Goal: Navigation & Orientation: Find specific page/section

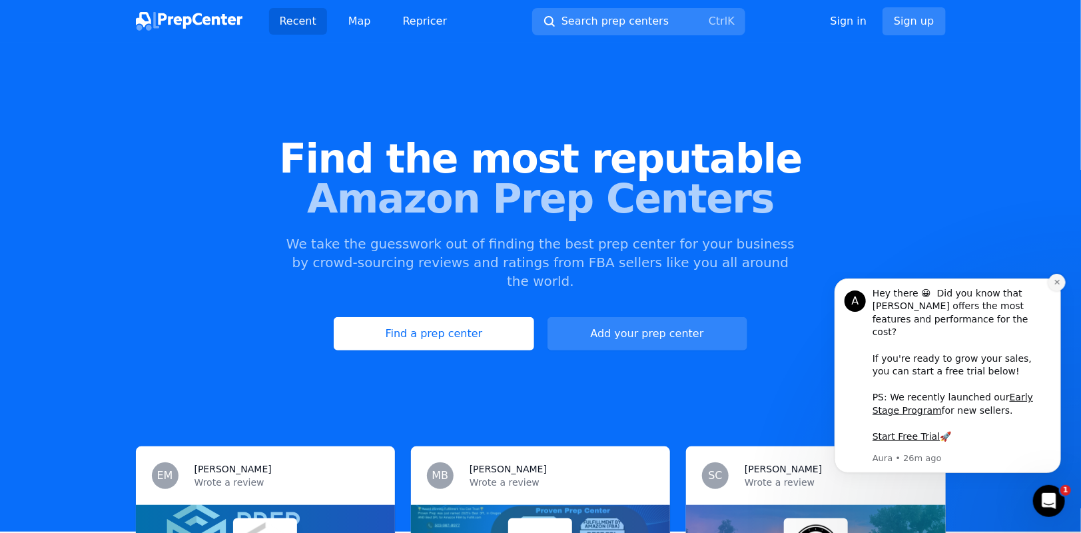
click at [1058, 284] on icon "Dismiss notification" at bounding box center [1056, 281] width 5 height 5
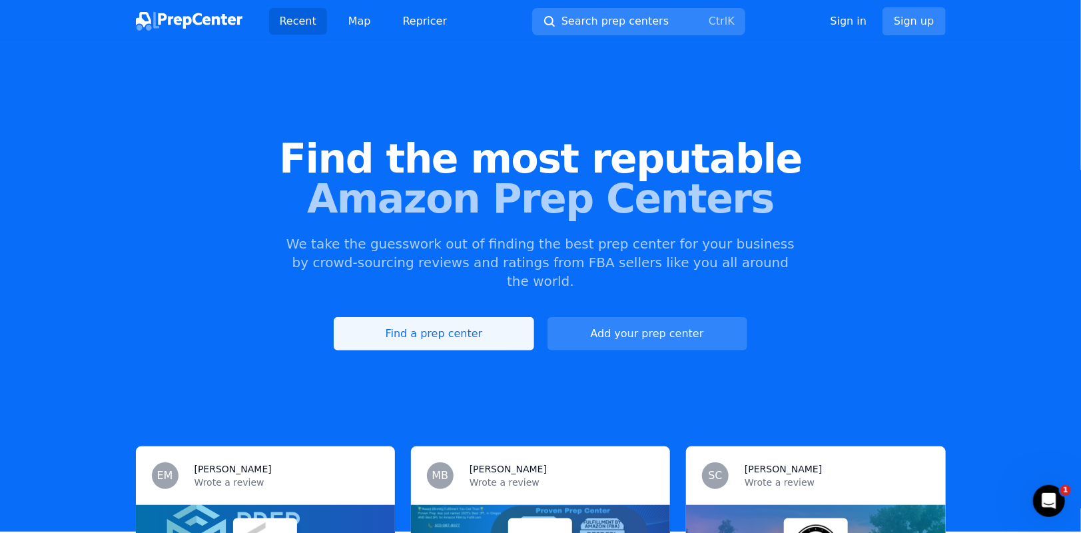
click at [461, 317] on link "Find a prep center" at bounding box center [434, 333] width 200 height 33
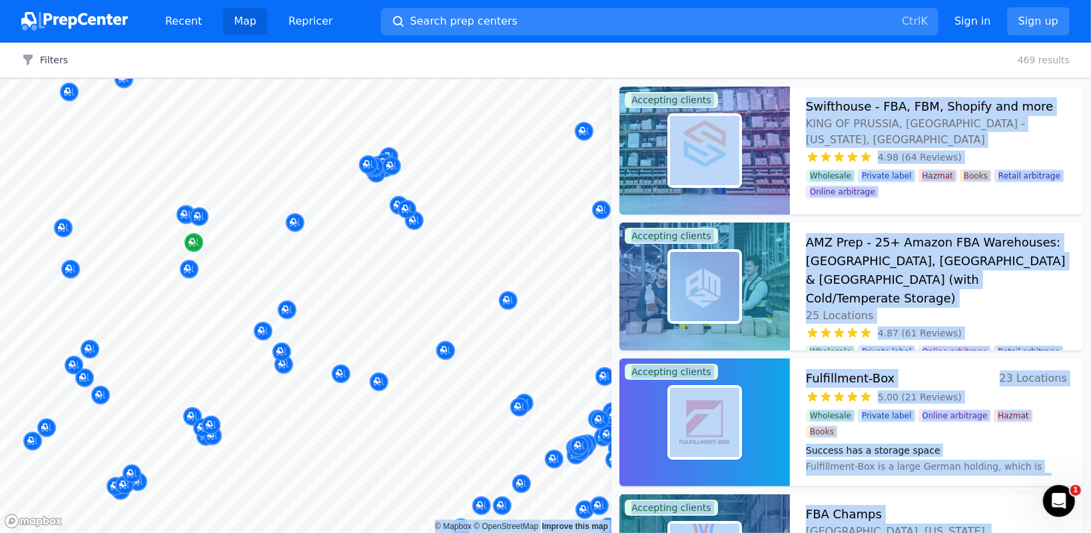
click at [77, 184] on body "Recent Map Repricer Search prep centers Ctrl K Open main menu Sign in Sign up F…" at bounding box center [545, 266] width 1091 height 533
drag, startPoint x: 461, startPoint y: 365, endPoint x: 230, endPoint y: 257, distance: 255.6
click at [230, 258] on body "Recent Map Repricer Search prep centers Ctrl K Open main menu Sign in Sign up F…" at bounding box center [545, 266] width 1091 height 533
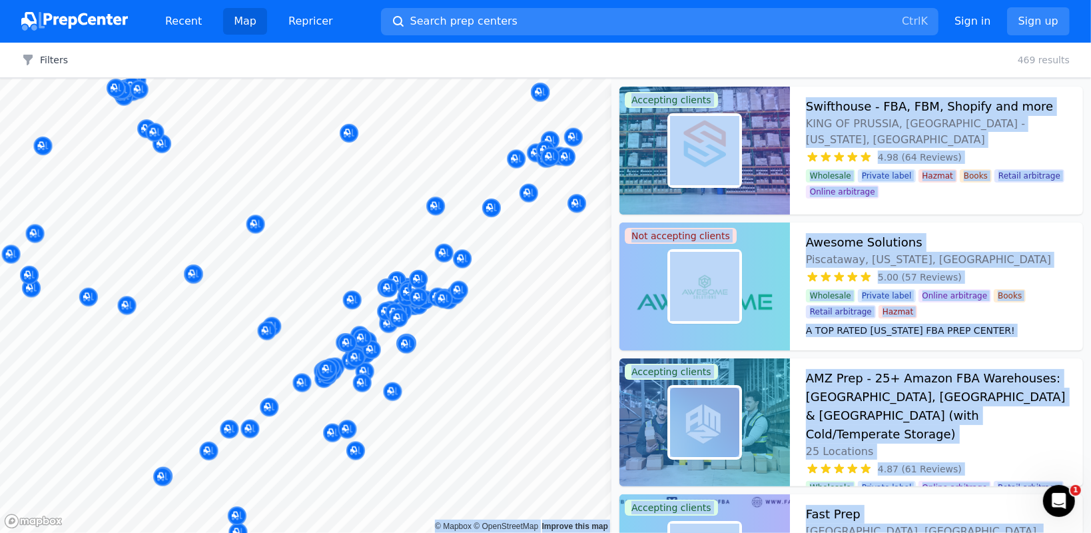
click at [246, 294] on body "Recent Map Repricer Search prep centers Ctrl K Open main menu Sign in Sign up F…" at bounding box center [545, 266] width 1091 height 533
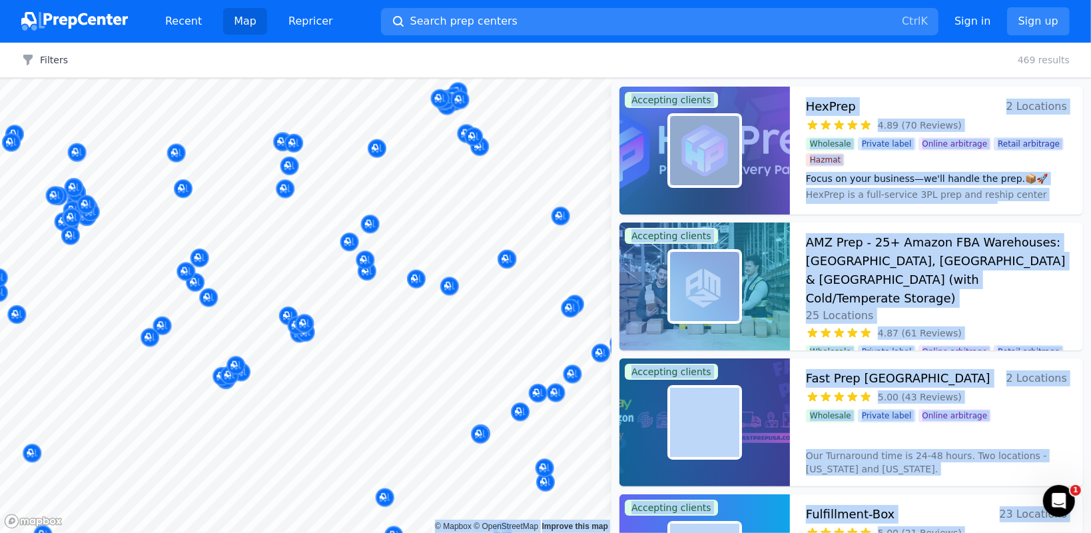
click at [497, 286] on body "Recent Map Repricer Search prep centers Ctrl K Open main menu Sign in Sign up F…" at bounding box center [545, 266] width 1091 height 533
